Goal: Task Accomplishment & Management: Use online tool/utility

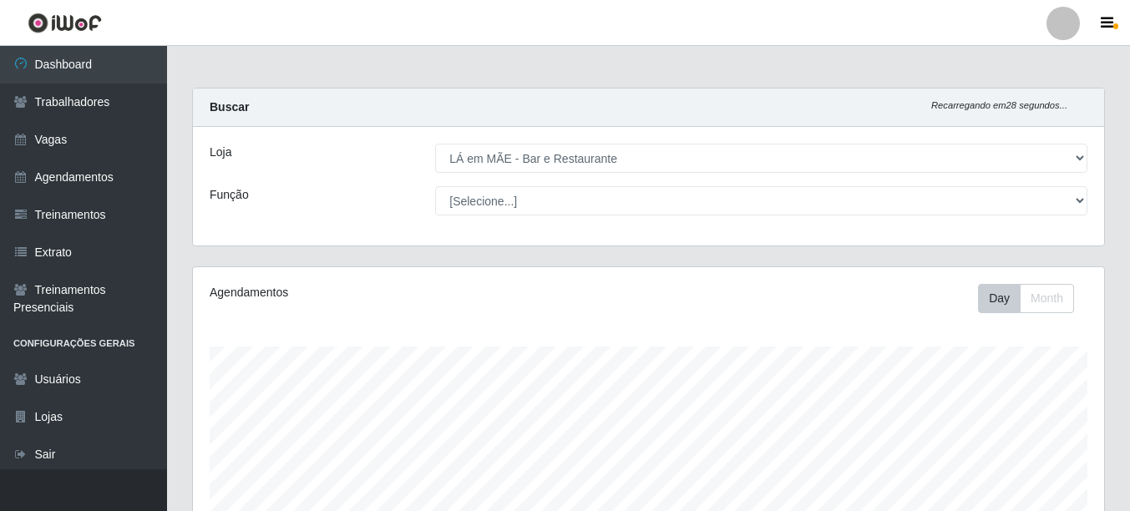
select select "265"
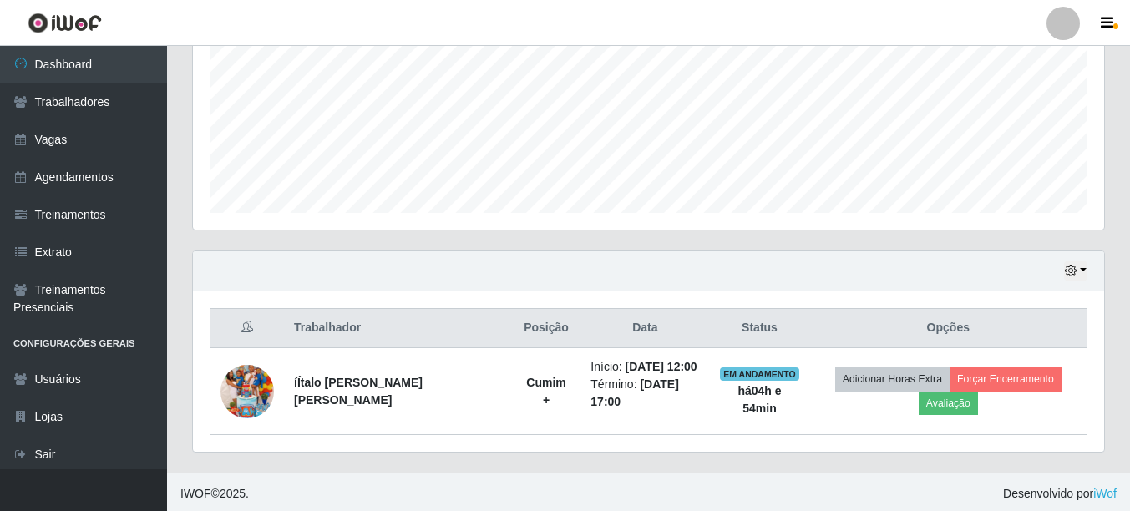
scroll to position [347, 911]
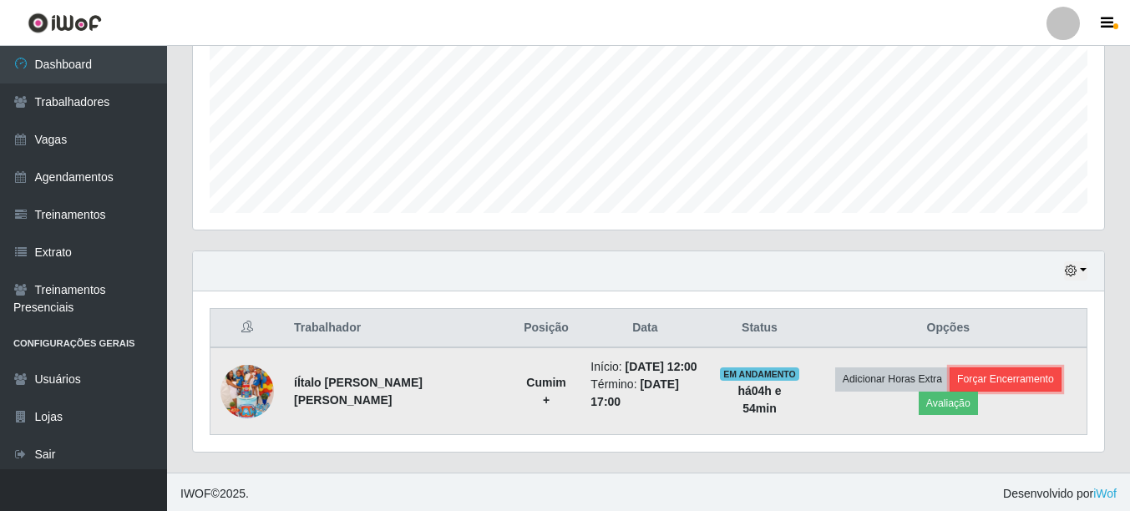
click at [1015, 375] on button "Forçar Encerramento" at bounding box center [1005, 378] width 112 height 23
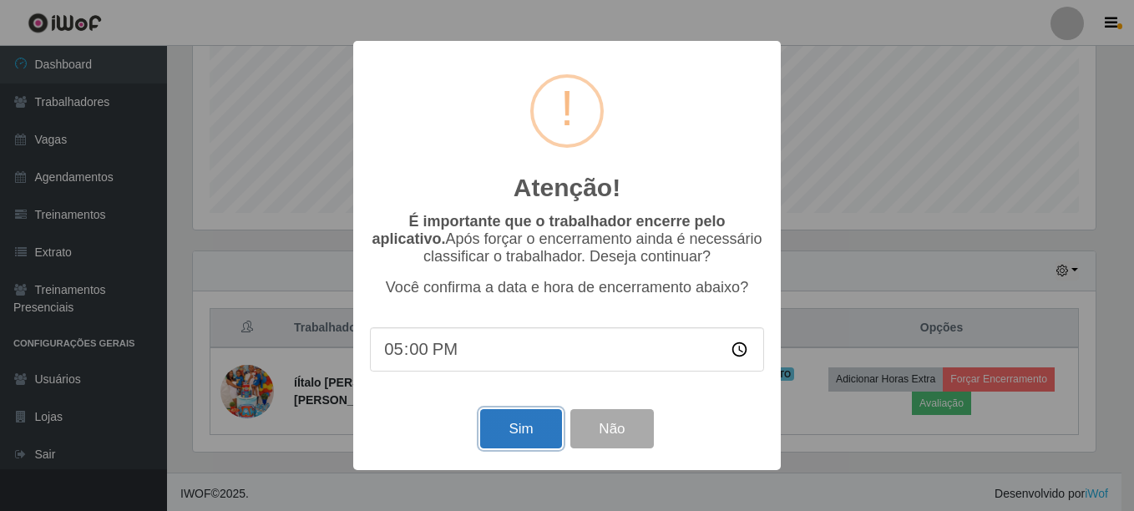
click at [495, 436] on button "Sim" at bounding box center [520, 428] width 81 height 39
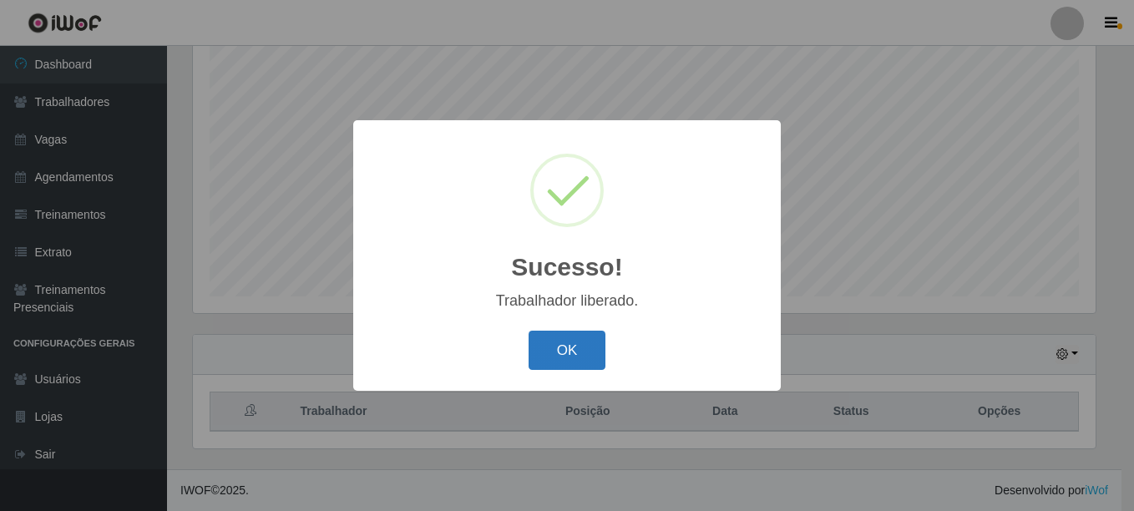
click at [561, 351] on button "OK" at bounding box center [568, 350] width 78 height 39
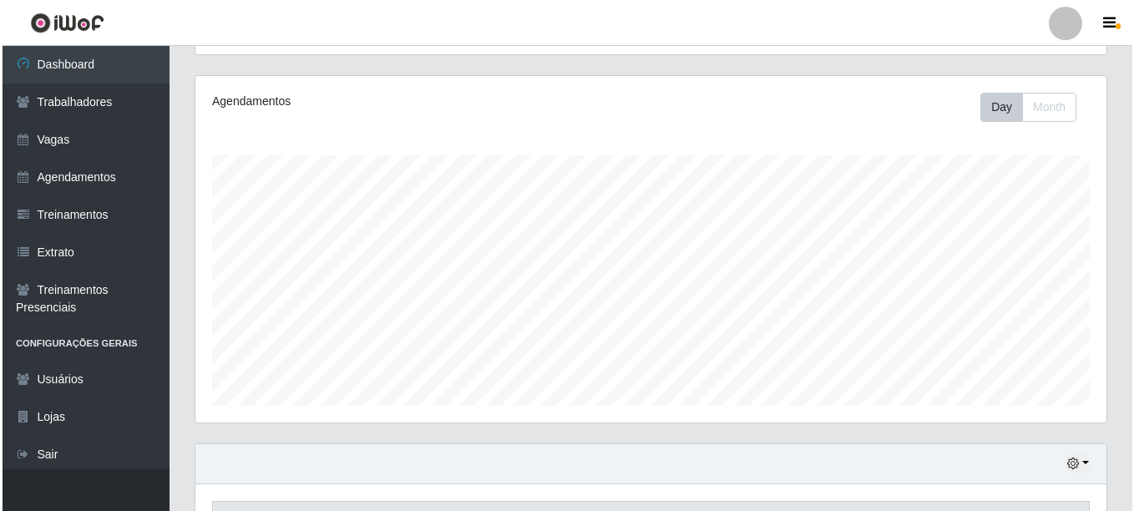
scroll to position [0, 0]
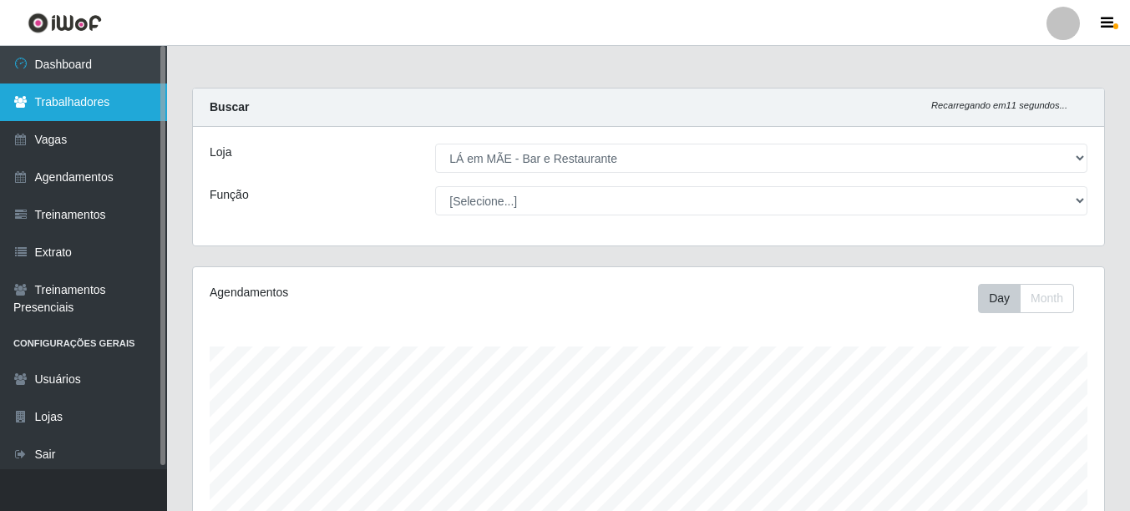
click at [38, 106] on link "Trabalhadores" at bounding box center [83, 103] width 167 height 38
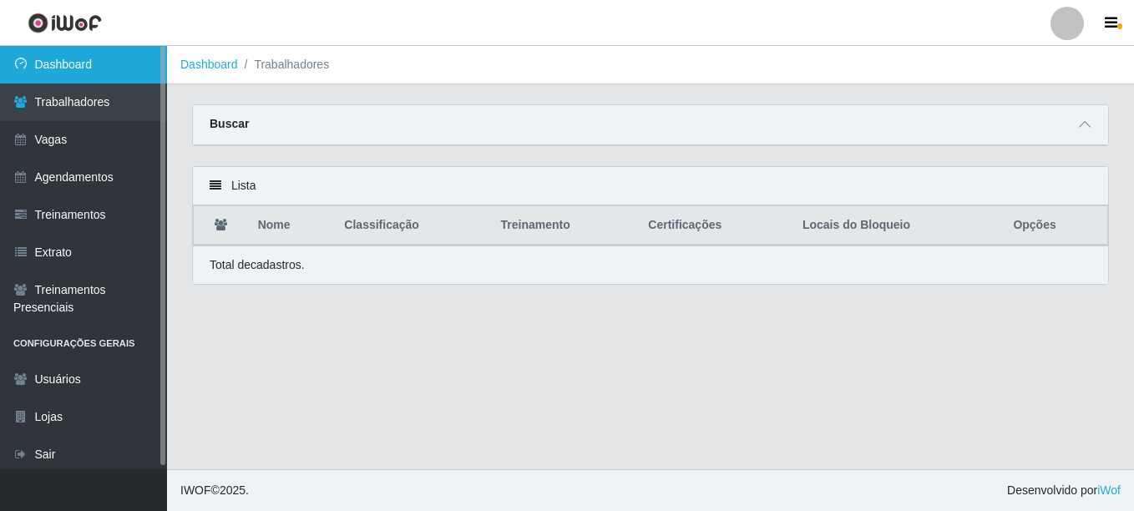
click at [64, 60] on link "Dashboard" at bounding box center [83, 65] width 167 height 38
